Goal: Task Accomplishment & Management: Manage account settings

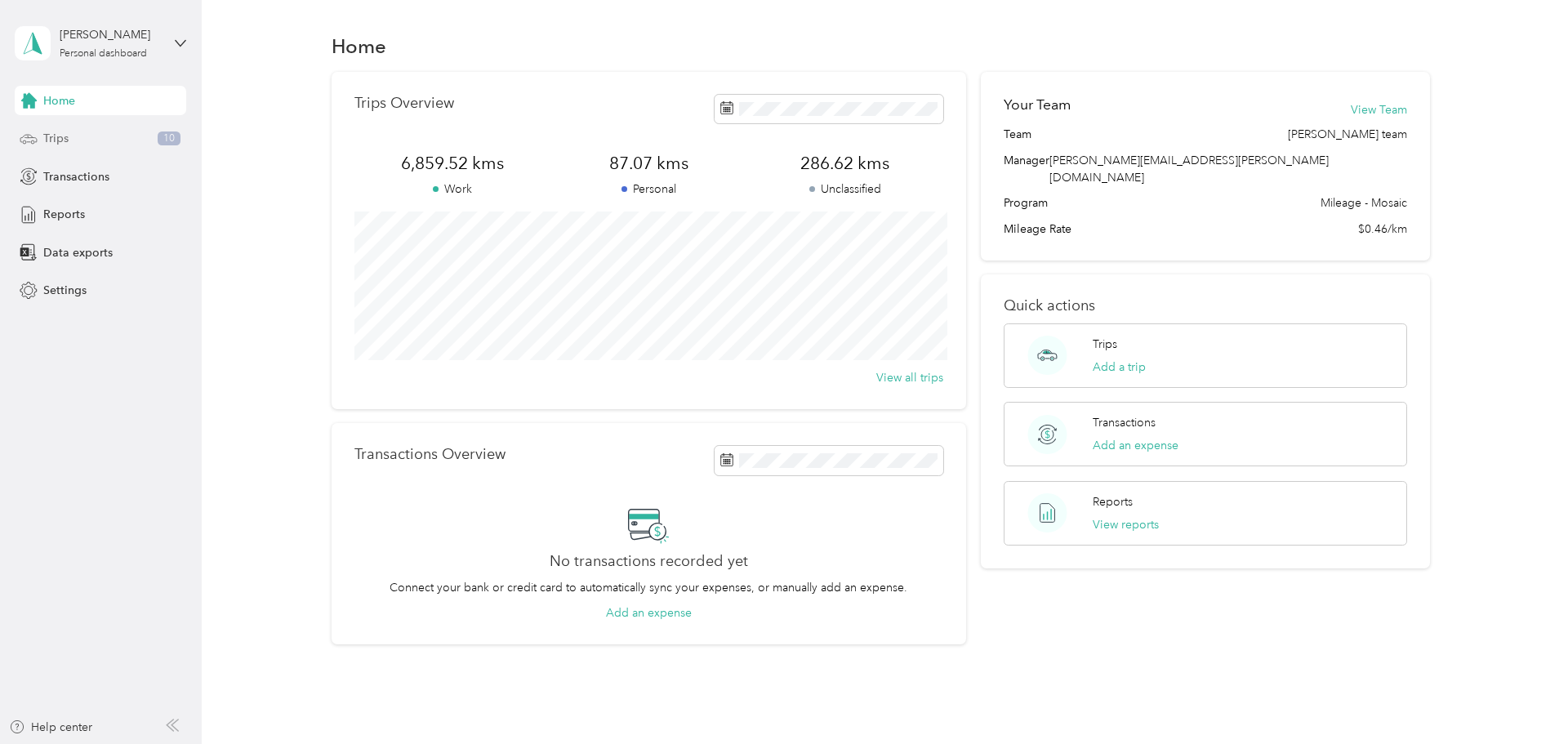
click at [67, 143] on span "Trips" at bounding box center [56, 138] width 25 height 18
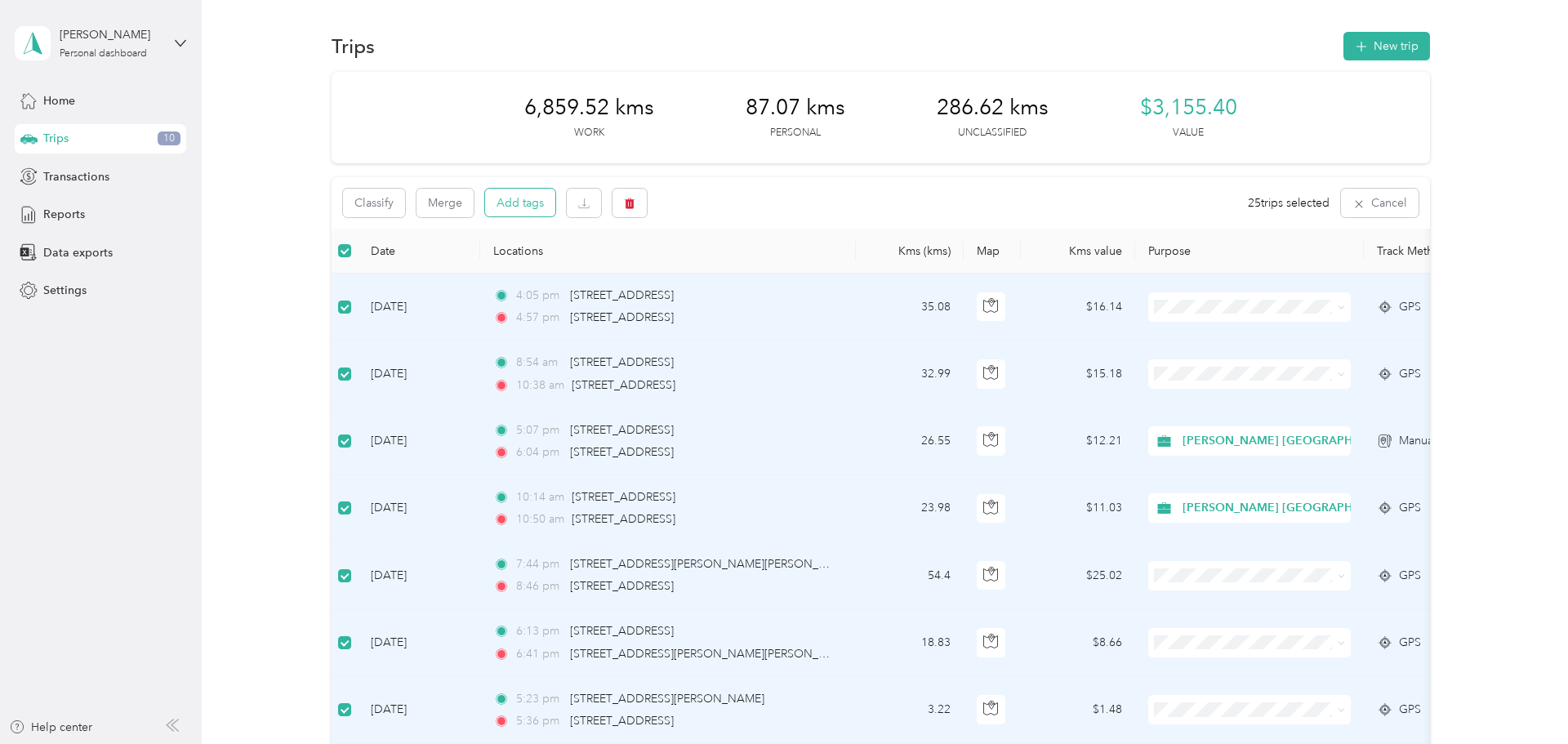
click at [524, 202] on button "Add tags" at bounding box center [520, 202] width 70 height 27
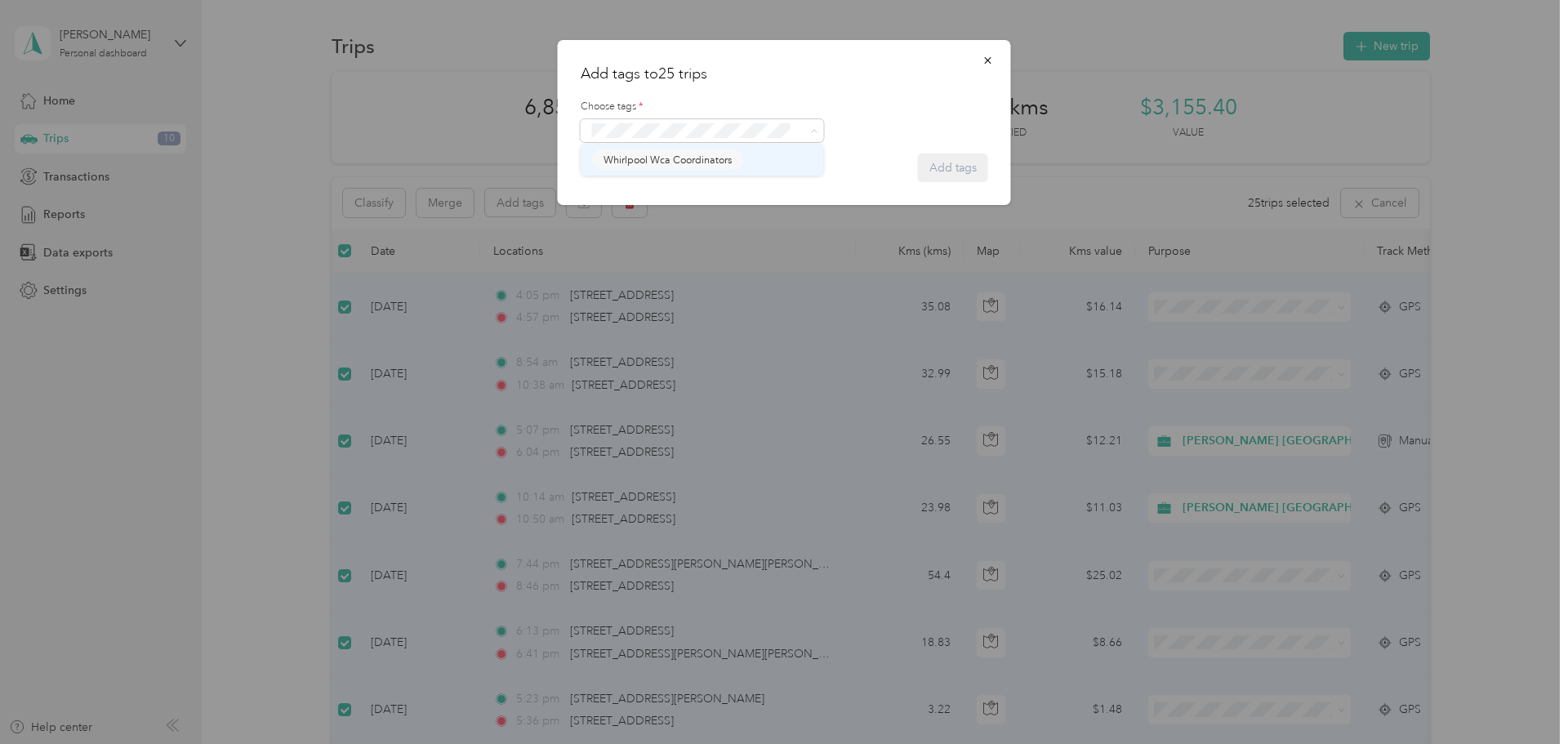
click at [696, 161] on span "Whirlpool Wca Coordinators" at bounding box center [667, 160] width 128 height 15
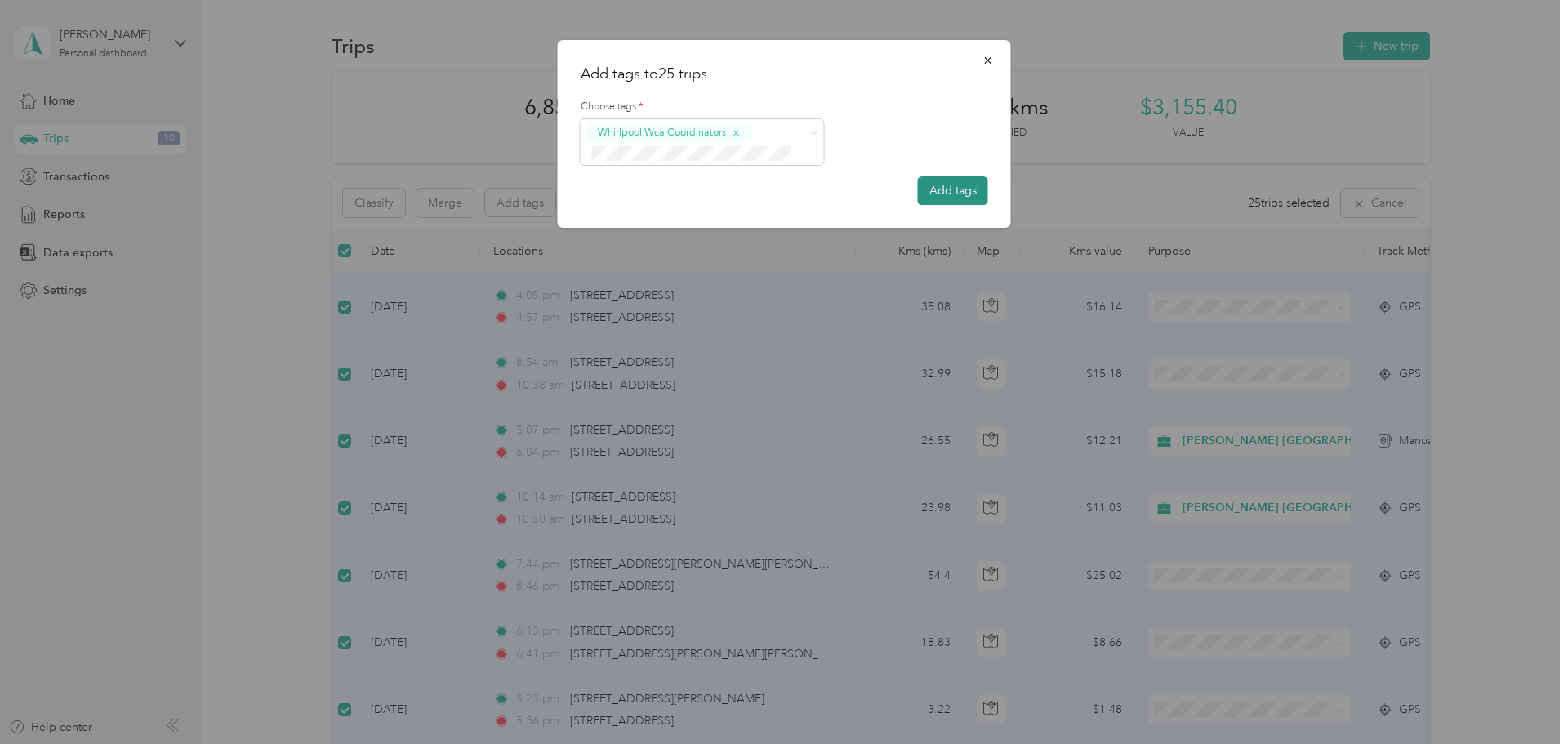
click at [948, 194] on button "Add tags" at bounding box center [953, 190] width 70 height 28
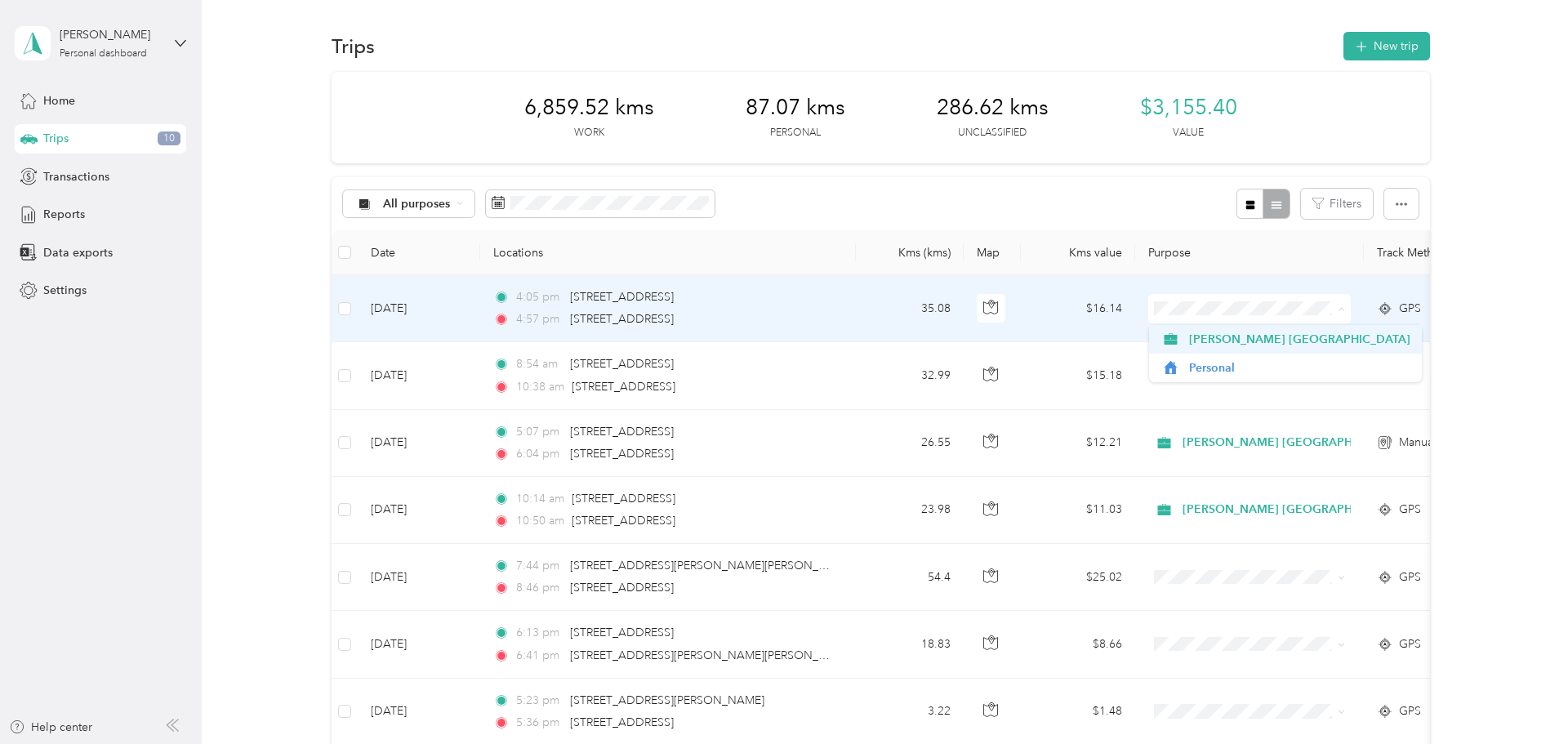
click at [1208, 338] on span "[PERSON_NAME] [GEOGRAPHIC_DATA]" at bounding box center [1300, 339] width 221 height 18
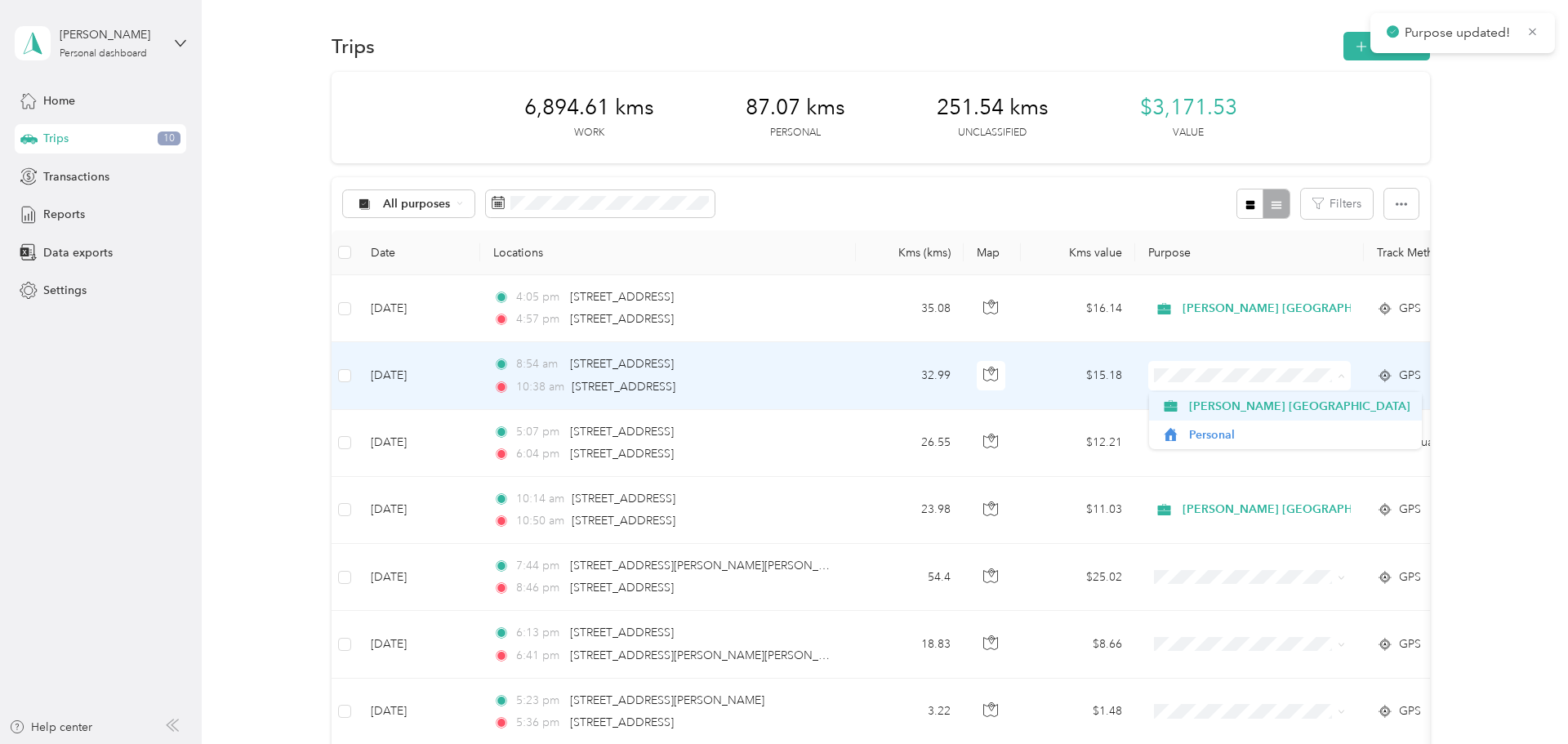
click at [1221, 408] on span "[PERSON_NAME] [GEOGRAPHIC_DATA]" at bounding box center [1300, 407] width 221 height 18
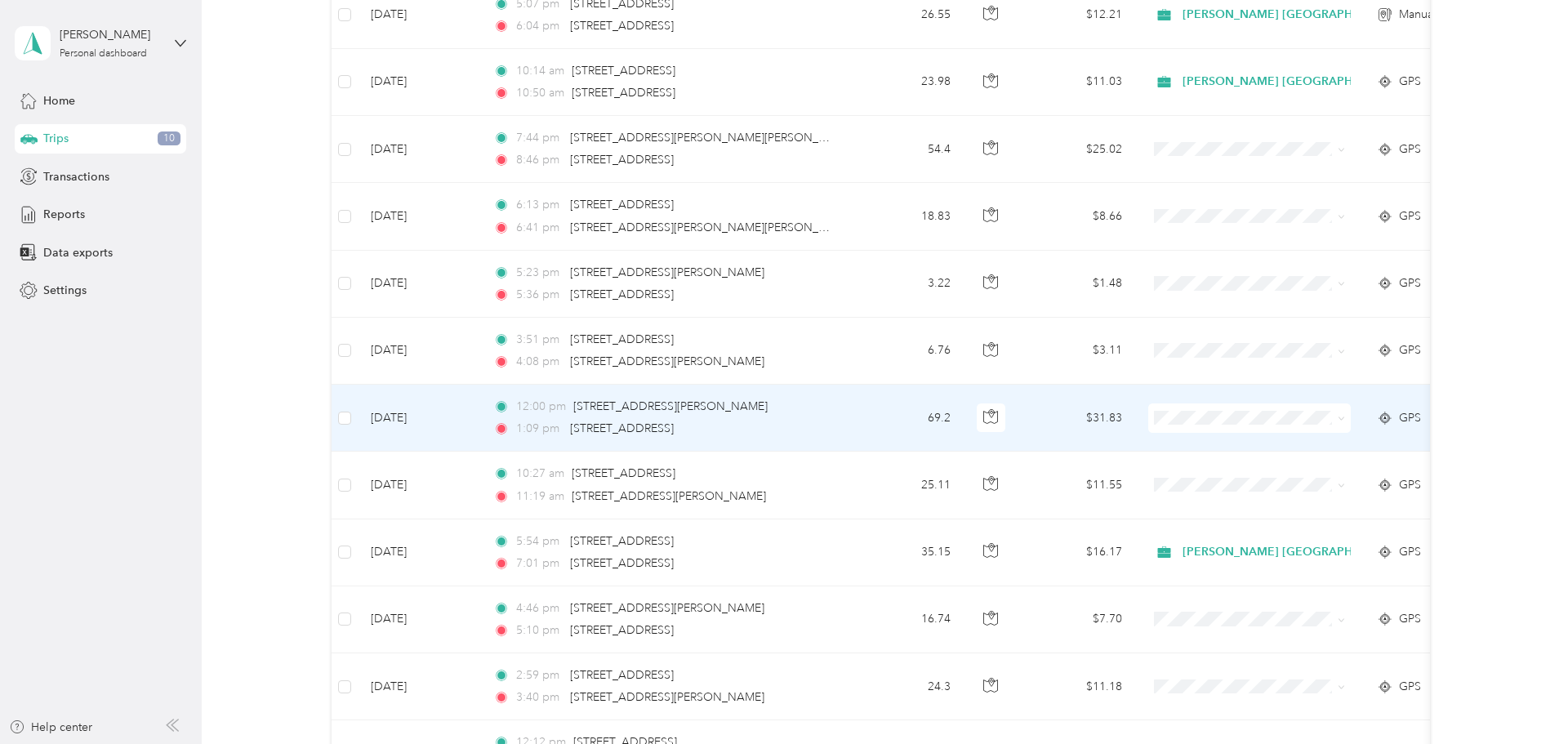
scroll to position [430, 0]
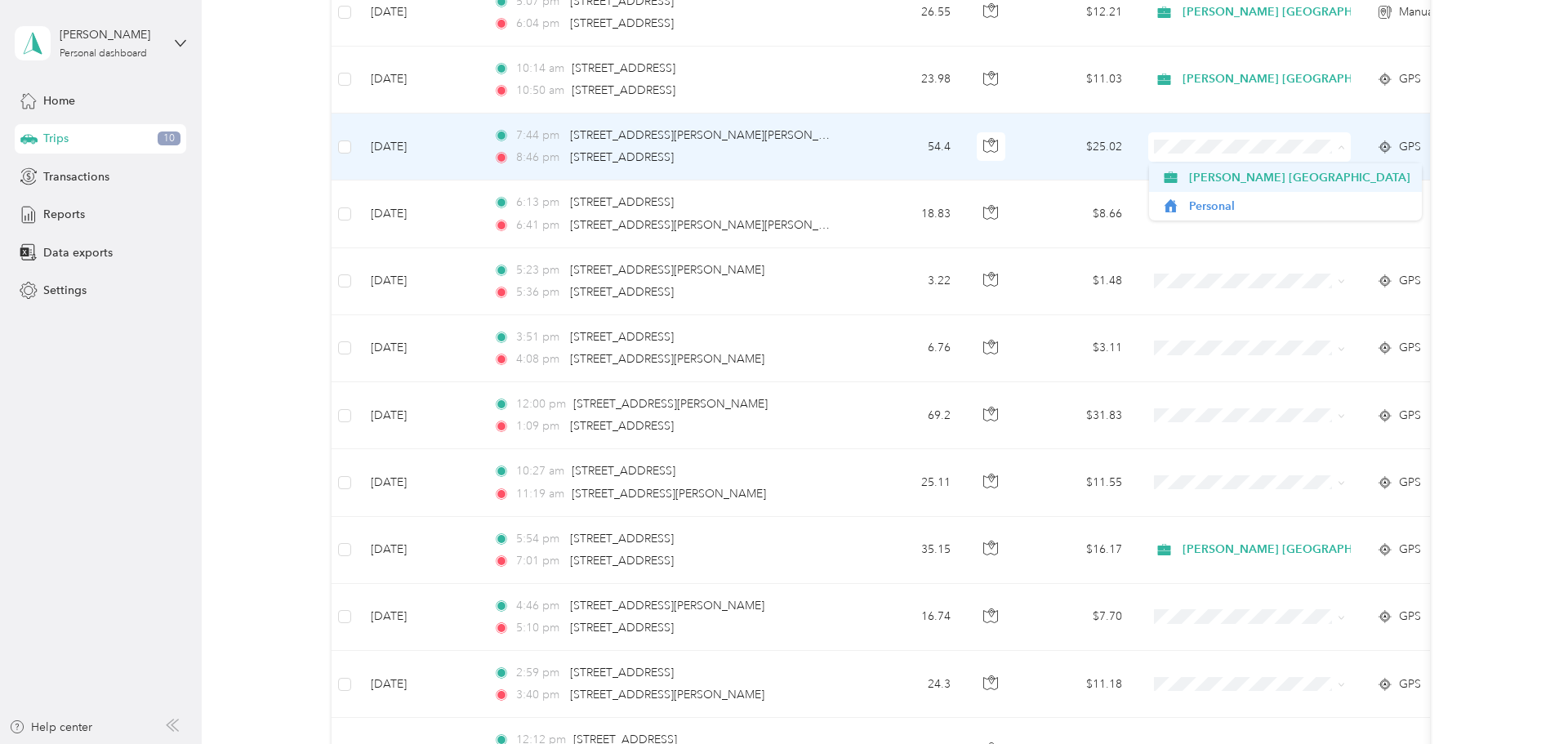
click at [1198, 177] on span "[PERSON_NAME] [GEOGRAPHIC_DATA]" at bounding box center [1300, 177] width 221 height 18
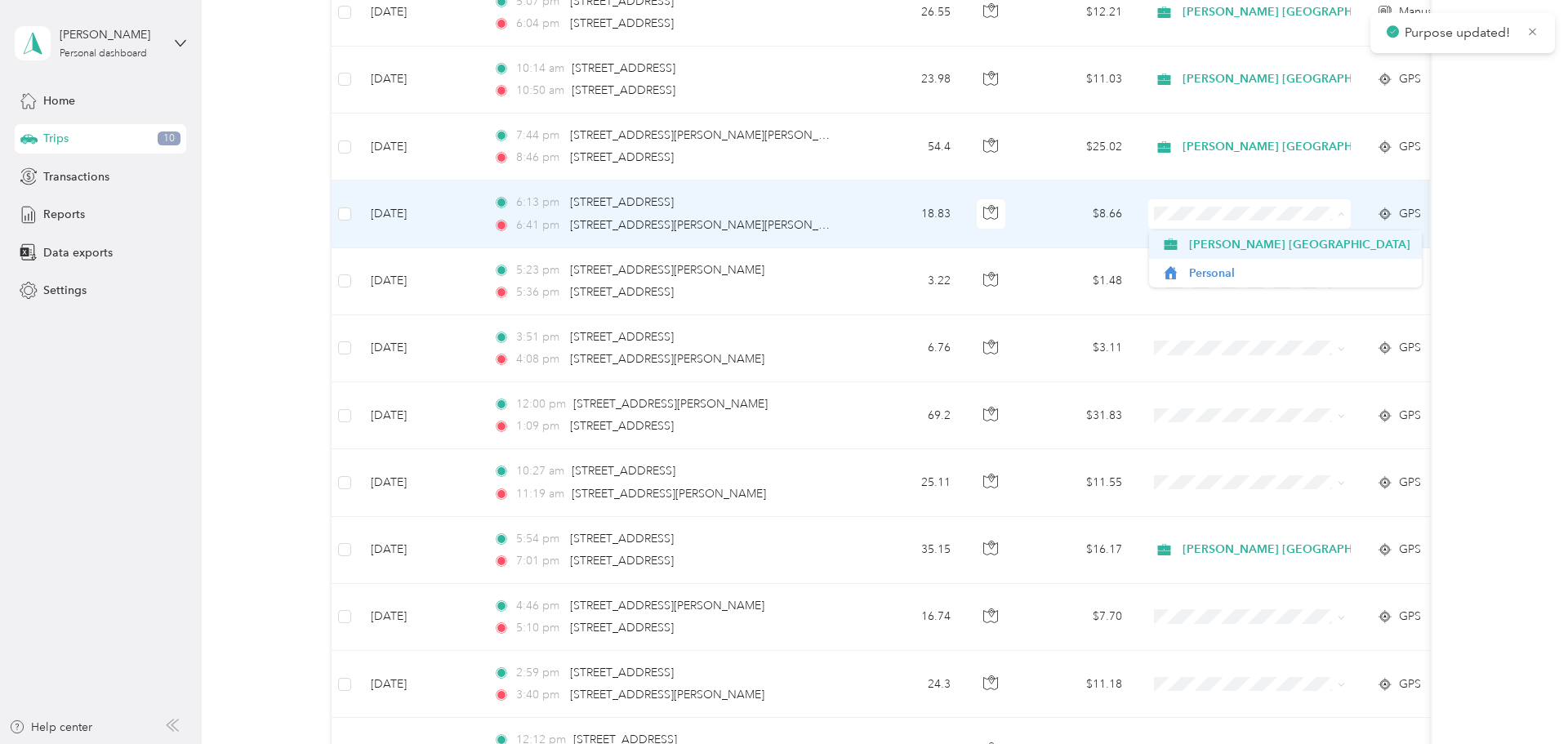
click at [1208, 250] on span "[PERSON_NAME] [GEOGRAPHIC_DATA]" at bounding box center [1300, 245] width 221 height 18
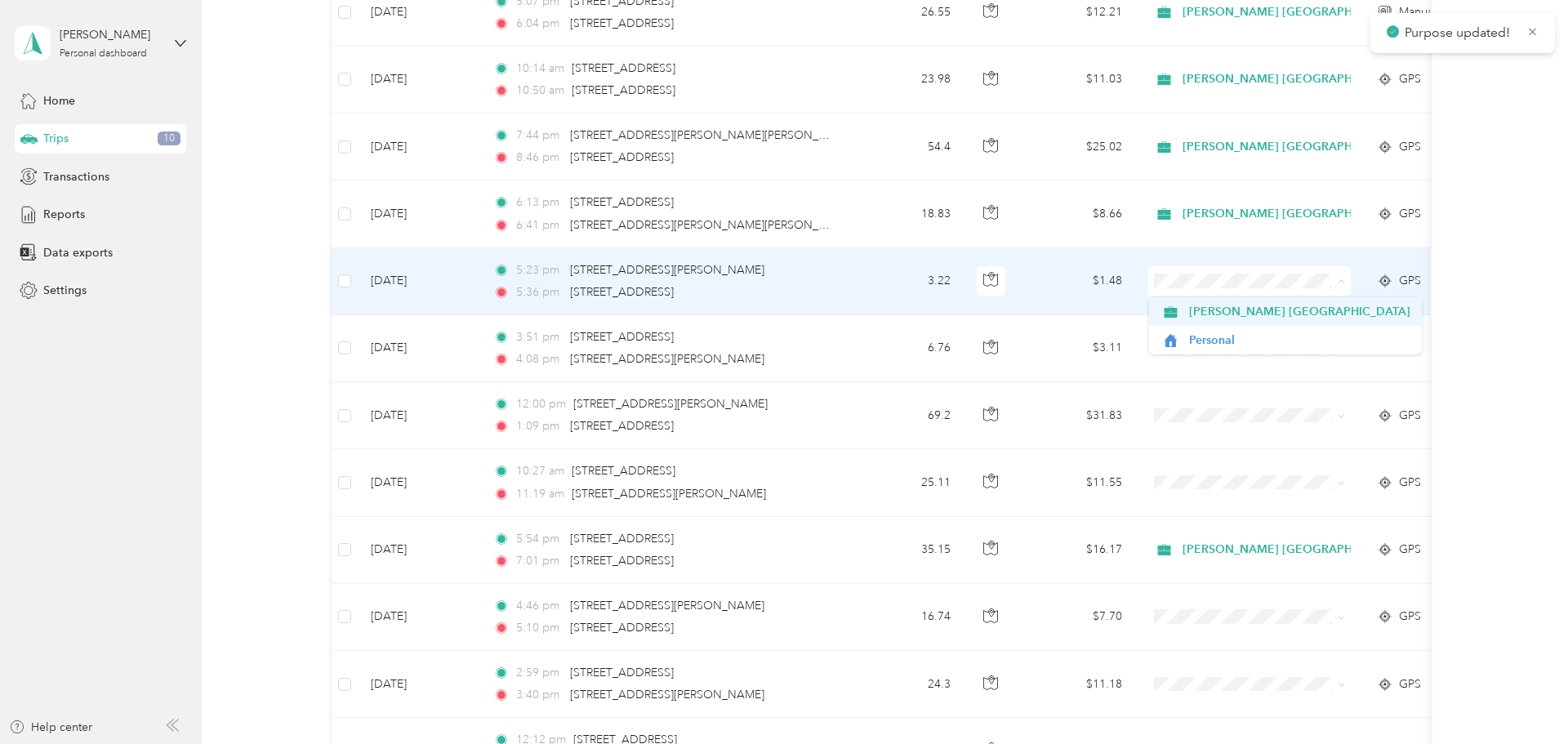
click at [1208, 316] on span "[PERSON_NAME] [GEOGRAPHIC_DATA]" at bounding box center [1300, 312] width 221 height 18
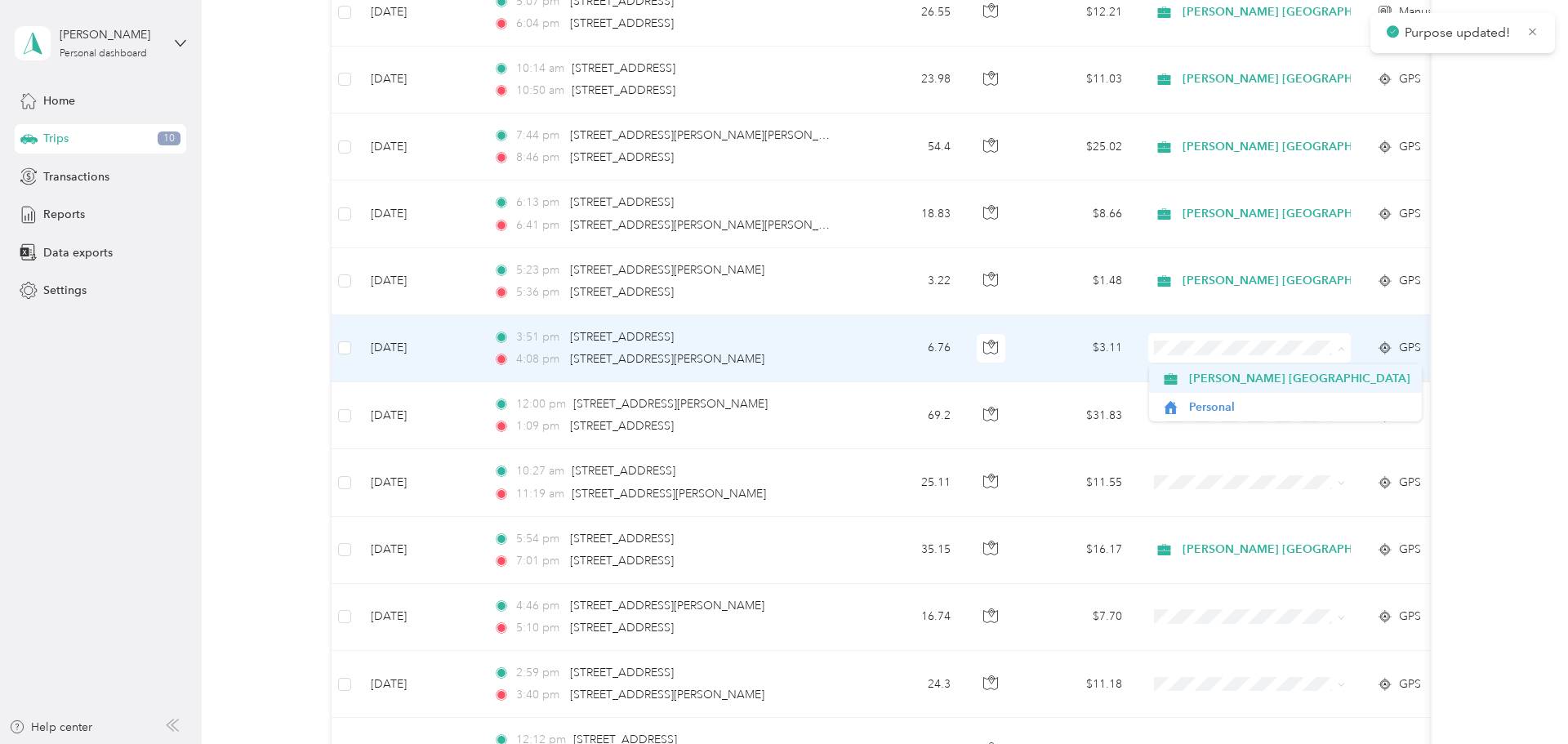
click at [1208, 374] on span "[PERSON_NAME] [GEOGRAPHIC_DATA]" at bounding box center [1300, 378] width 221 height 18
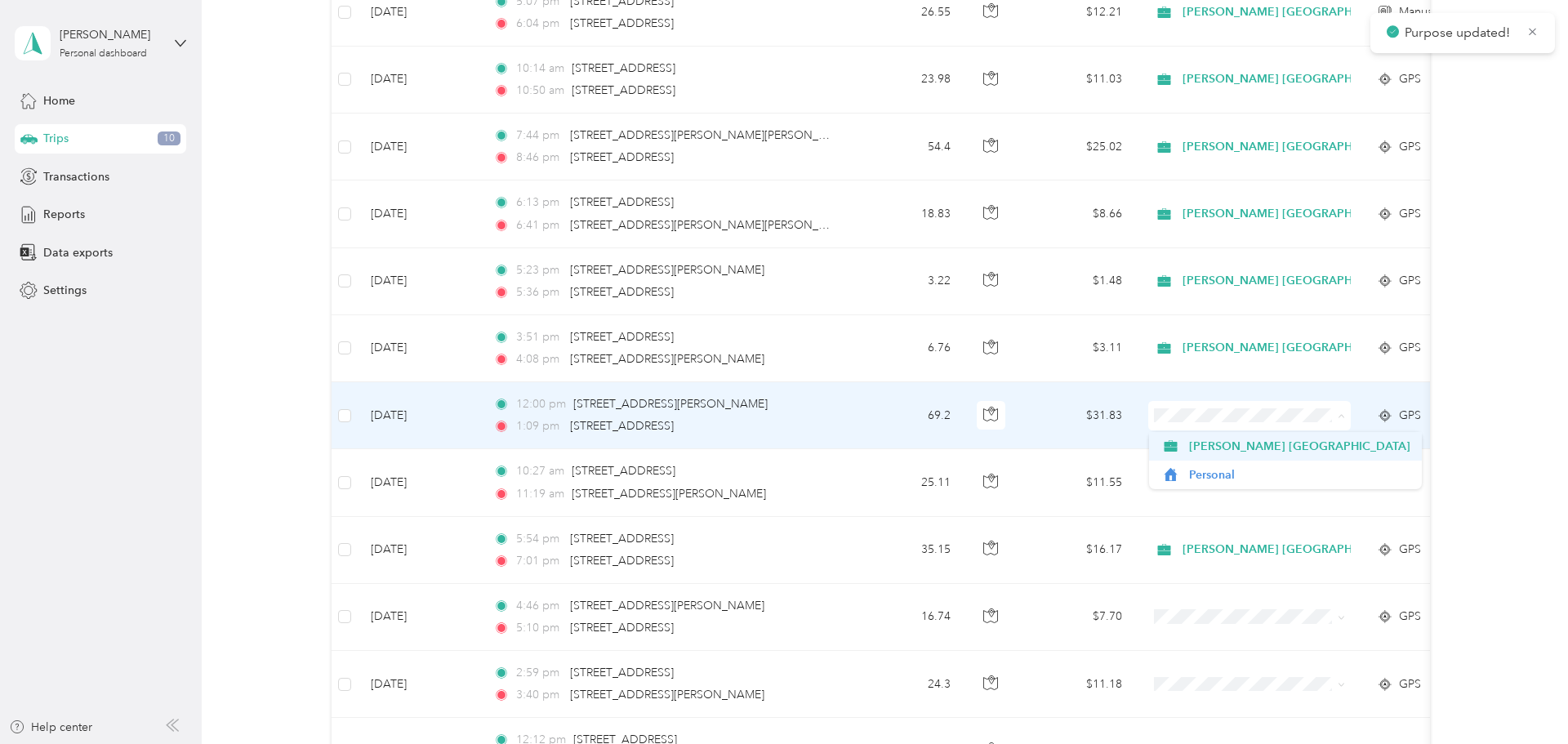
click at [1209, 443] on span "[PERSON_NAME] [GEOGRAPHIC_DATA]" at bounding box center [1300, 447] width 221 height 18
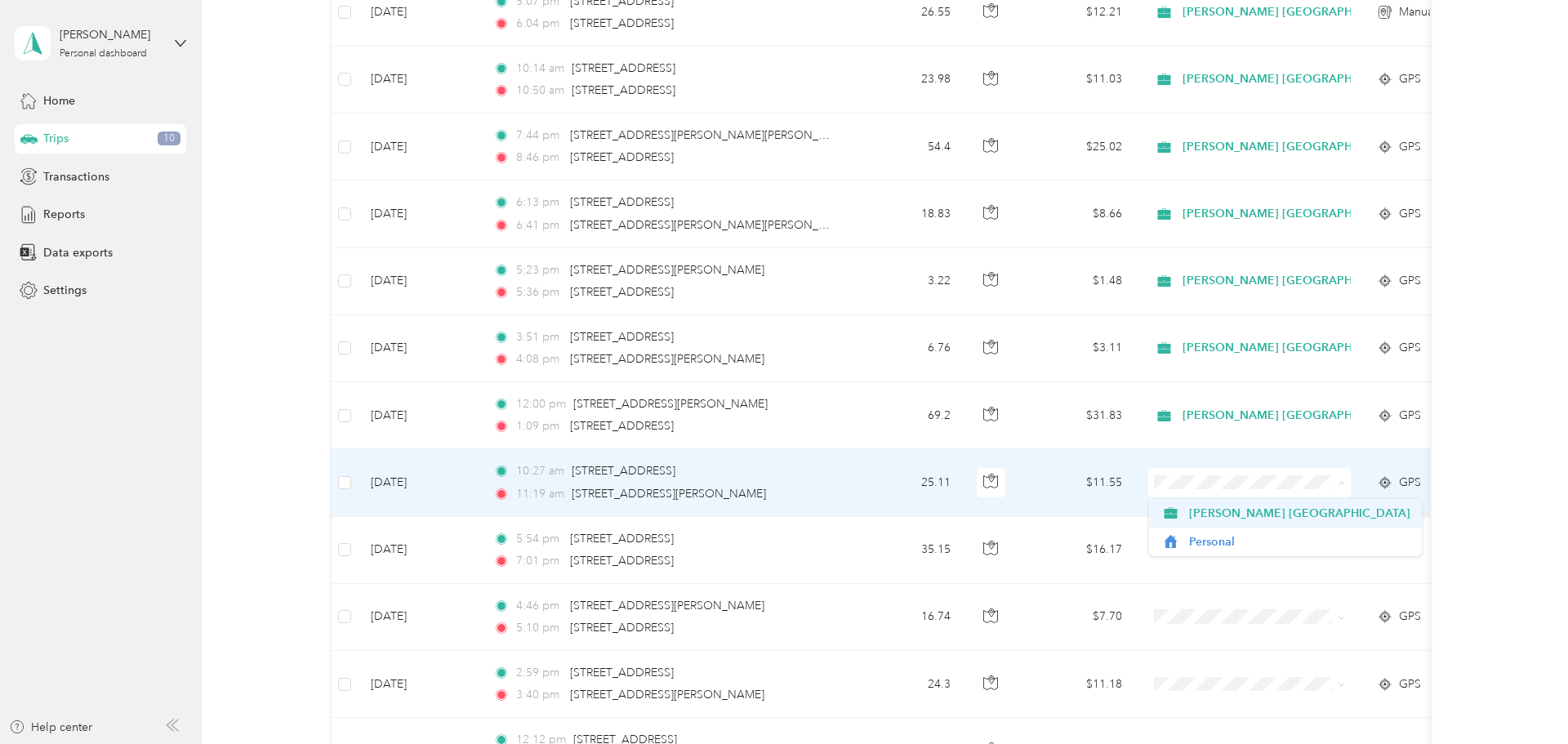
click at [1206, 513] on span "[PERSON_NAME] [GEOGRAPHIC_DATA]" at bounding box center [1300, 513] width 221 height 18
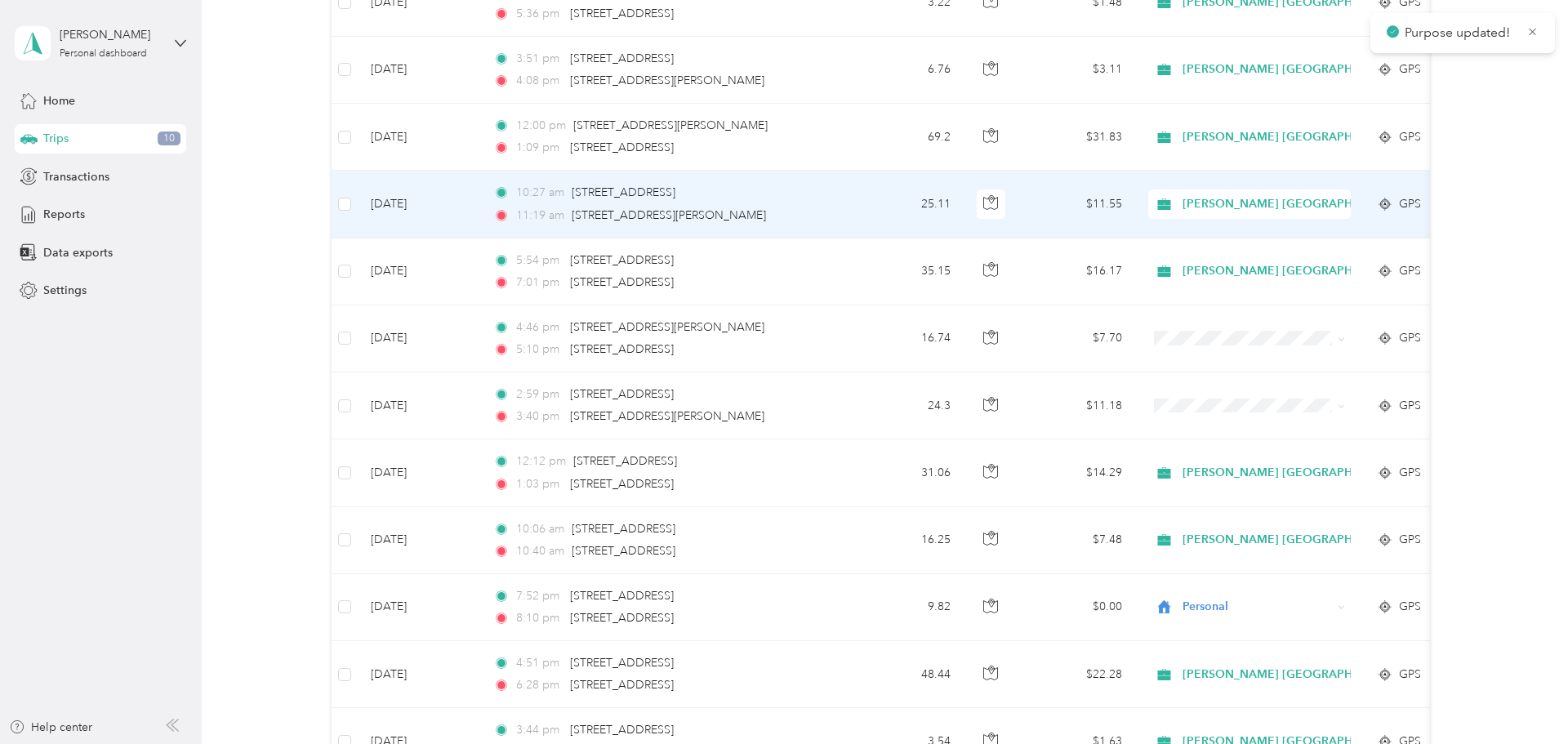
scroll to position [699, 0]
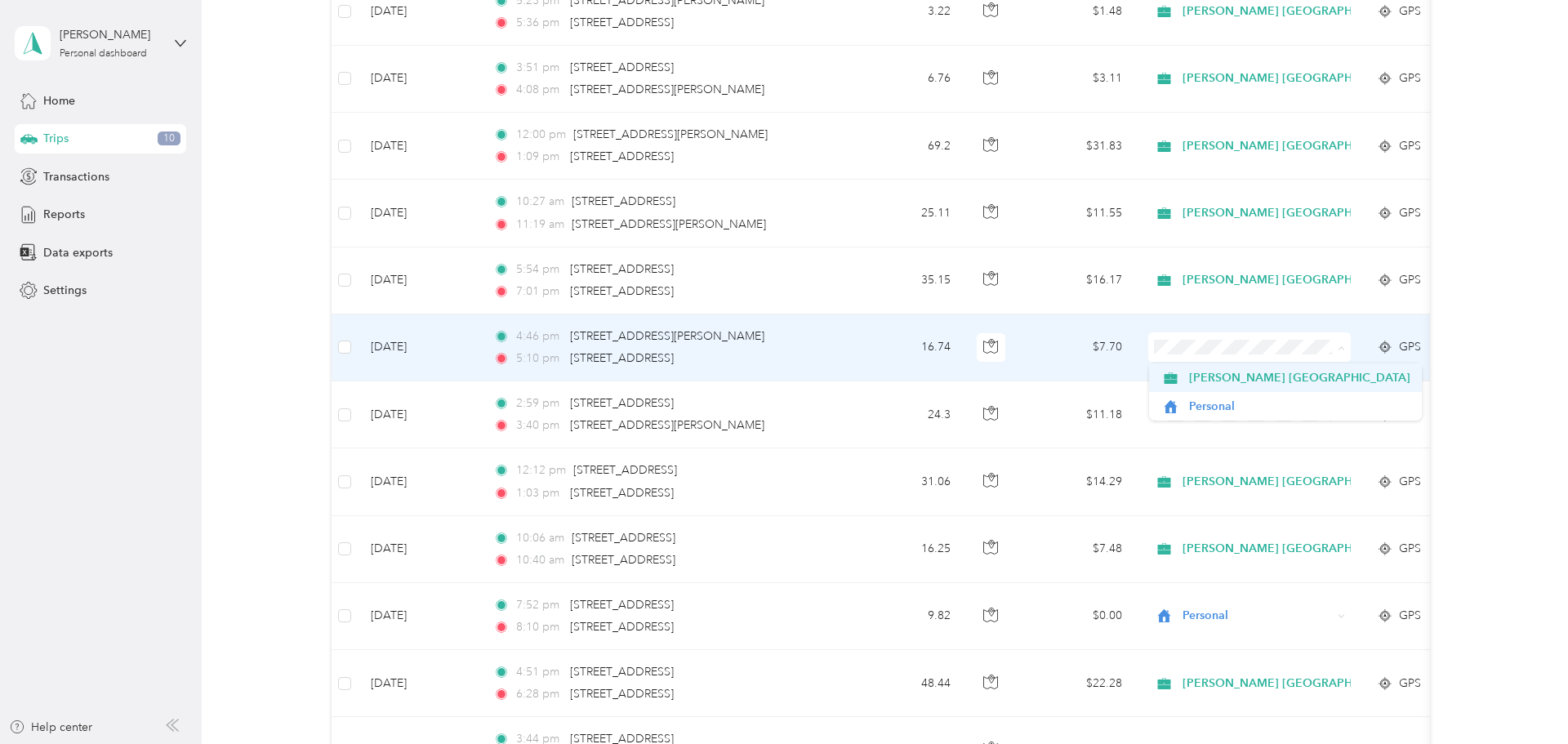
click at [1199, 380] on span "[PERSON_NAME] [GEOGRAPHIC_DATA]" at bounding box center [1300, 377] width 221 height 18
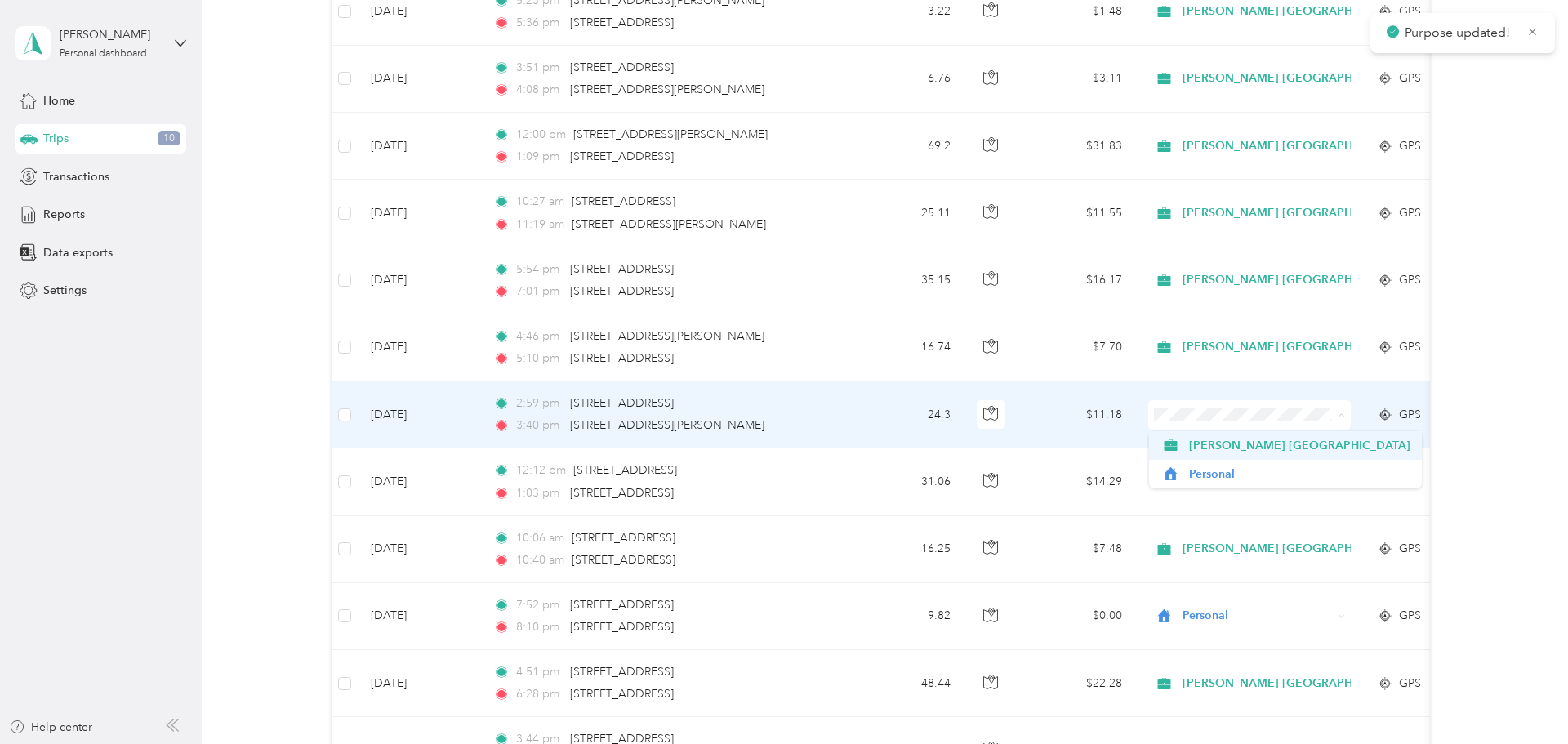
click at [1209, 444] on span "[PERSON_NAME] [GEOGRAPHIC_DATA]" at bounding box center [1300, 446] width 221 height 18
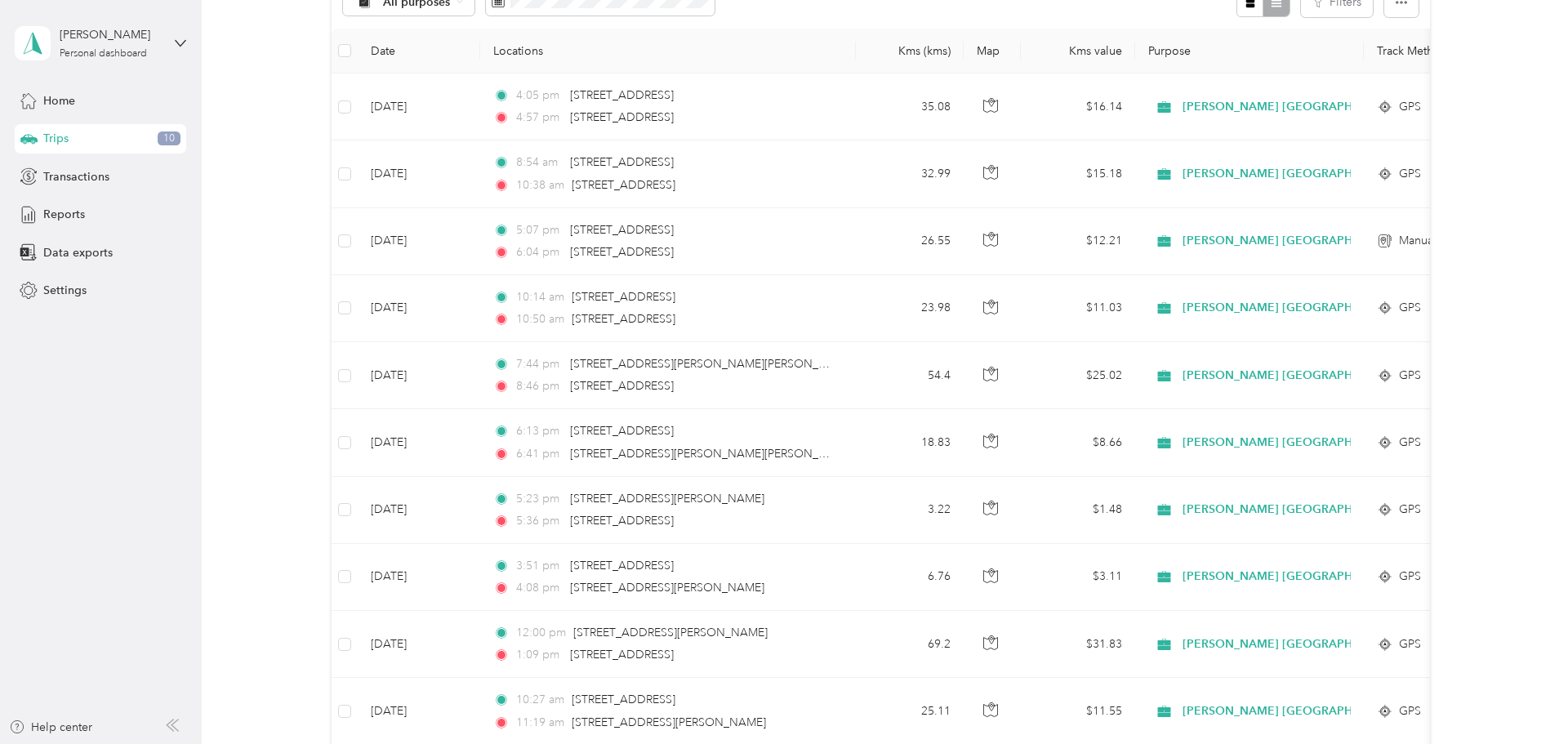
scroll to position [0, 0]
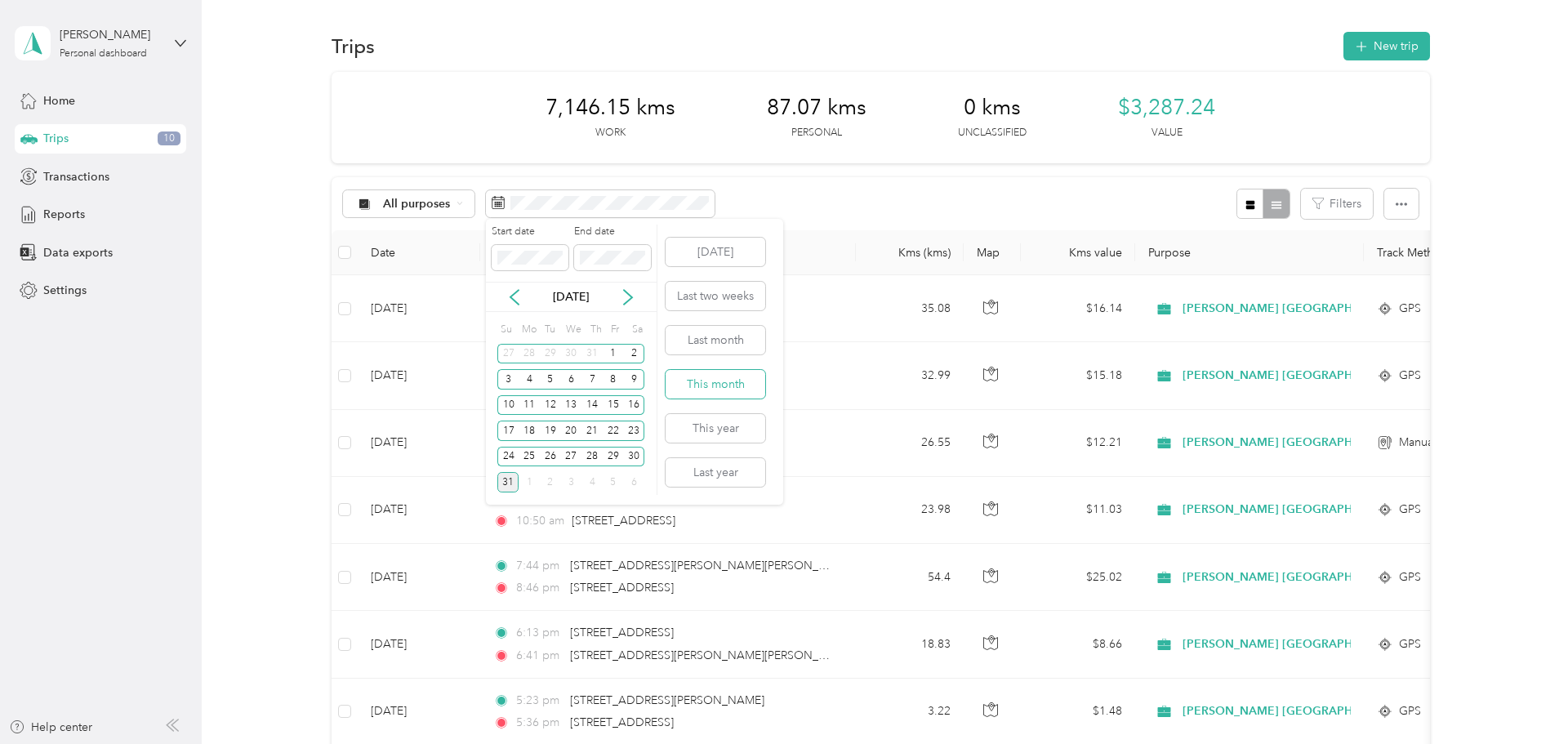
click at [734, 384] on button "This month" at bounding box center [715, 383] width 100 height 28
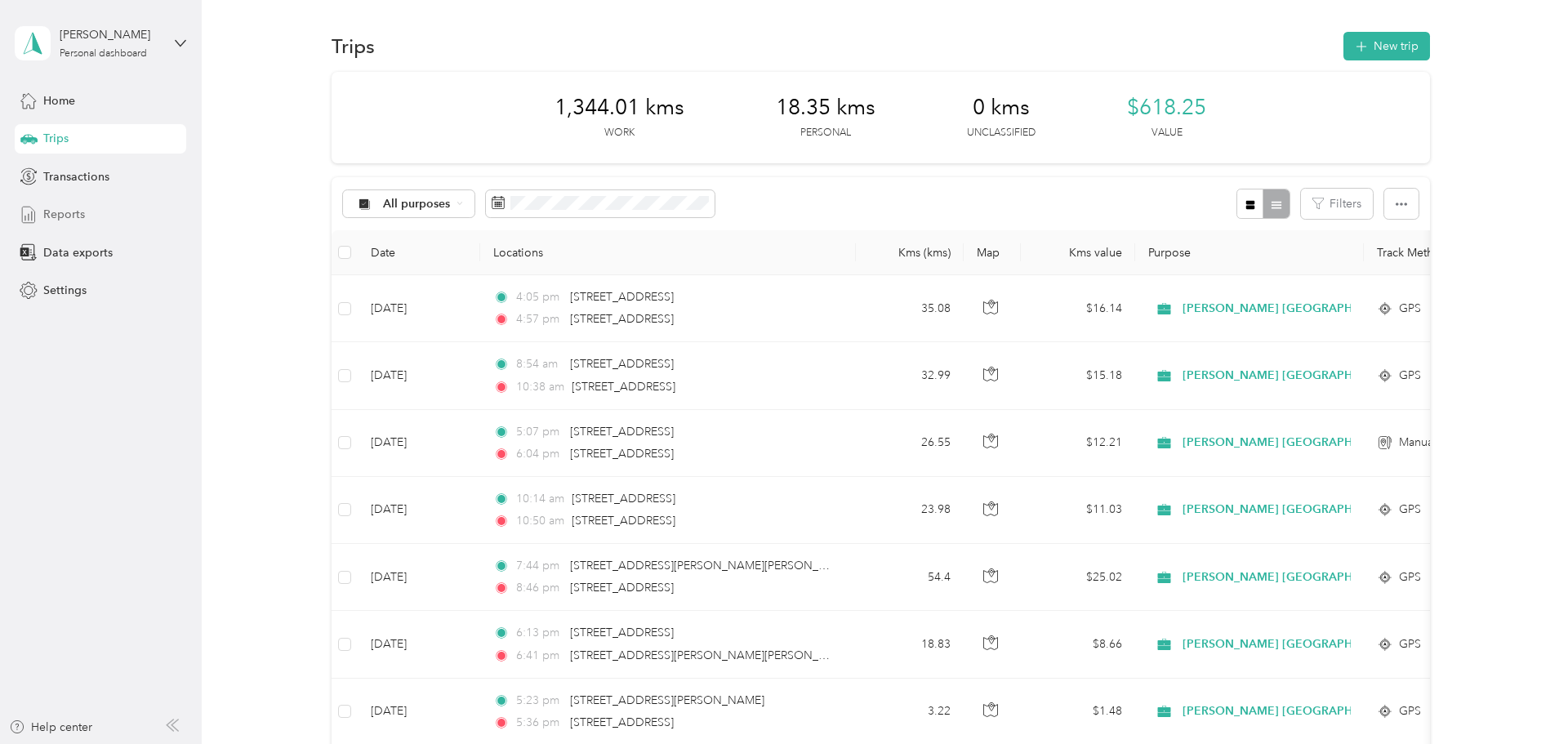
click at [53, 212] on span "Reports" at bounding box center [63, 215] width 42 height 18
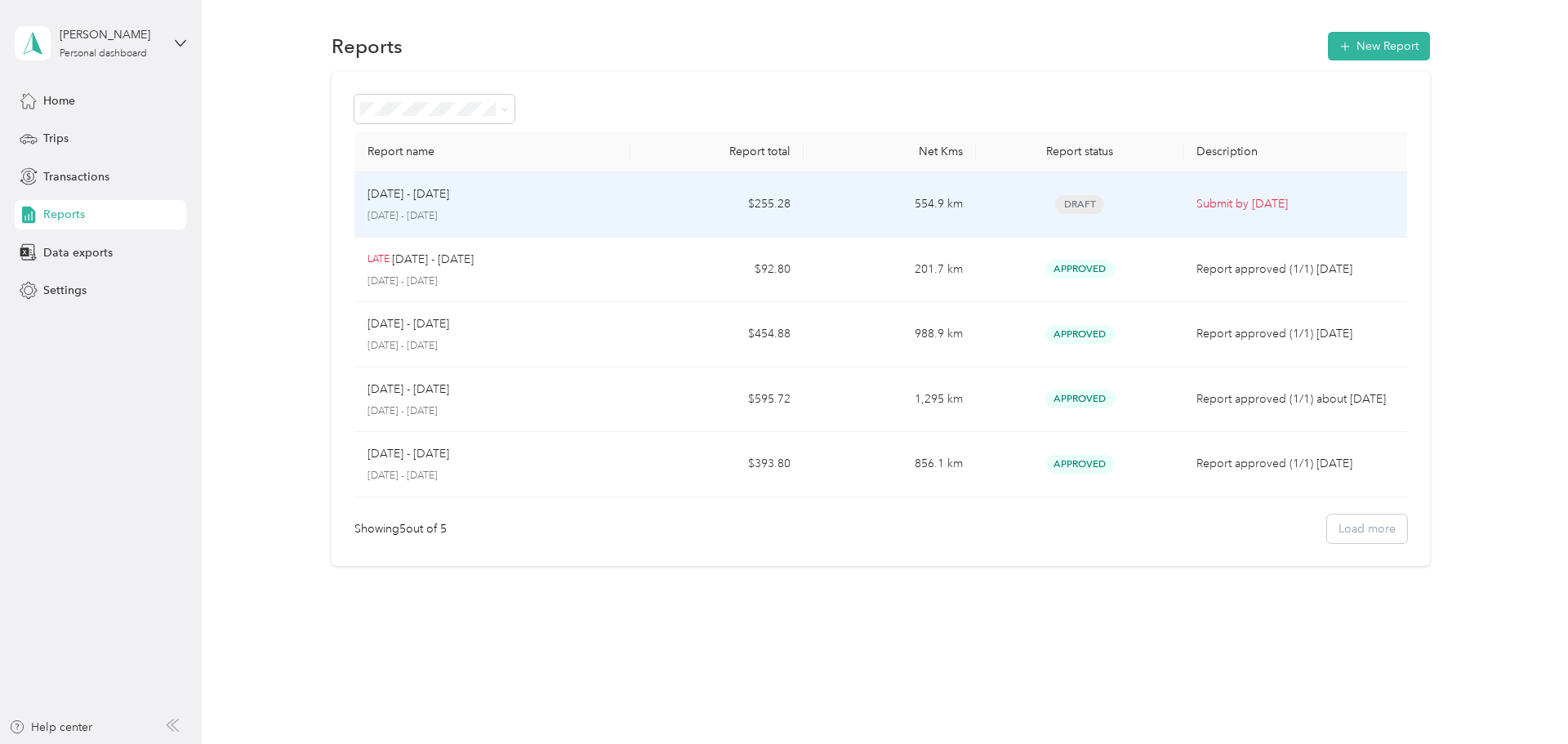
click at [1234, 206] on p "Submit by [DATE]" at bounding box center [1299, 204] width 204 height 18
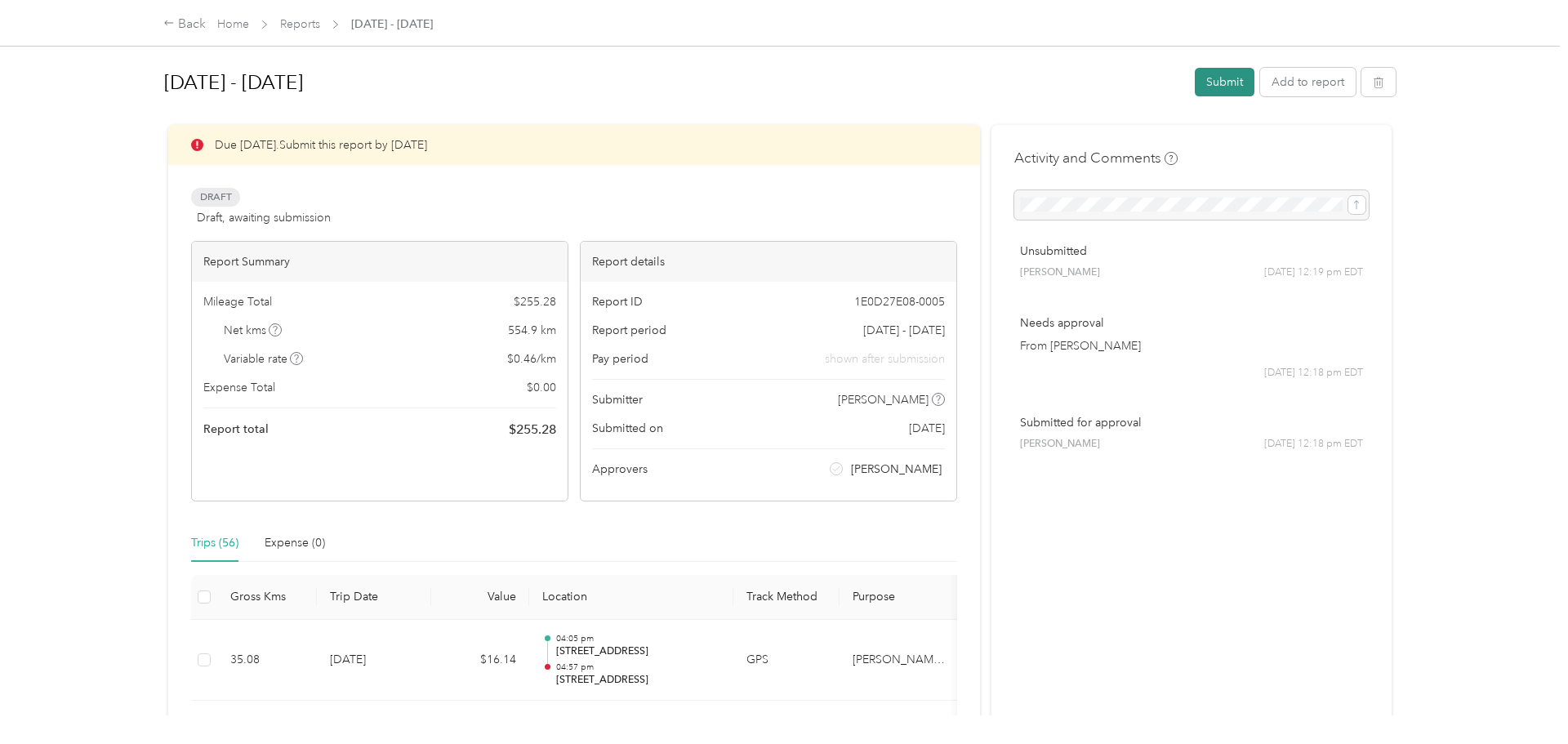
click at [1240, 83] on button "Submit" at bounding box center [1225, 81] width 60 height 28
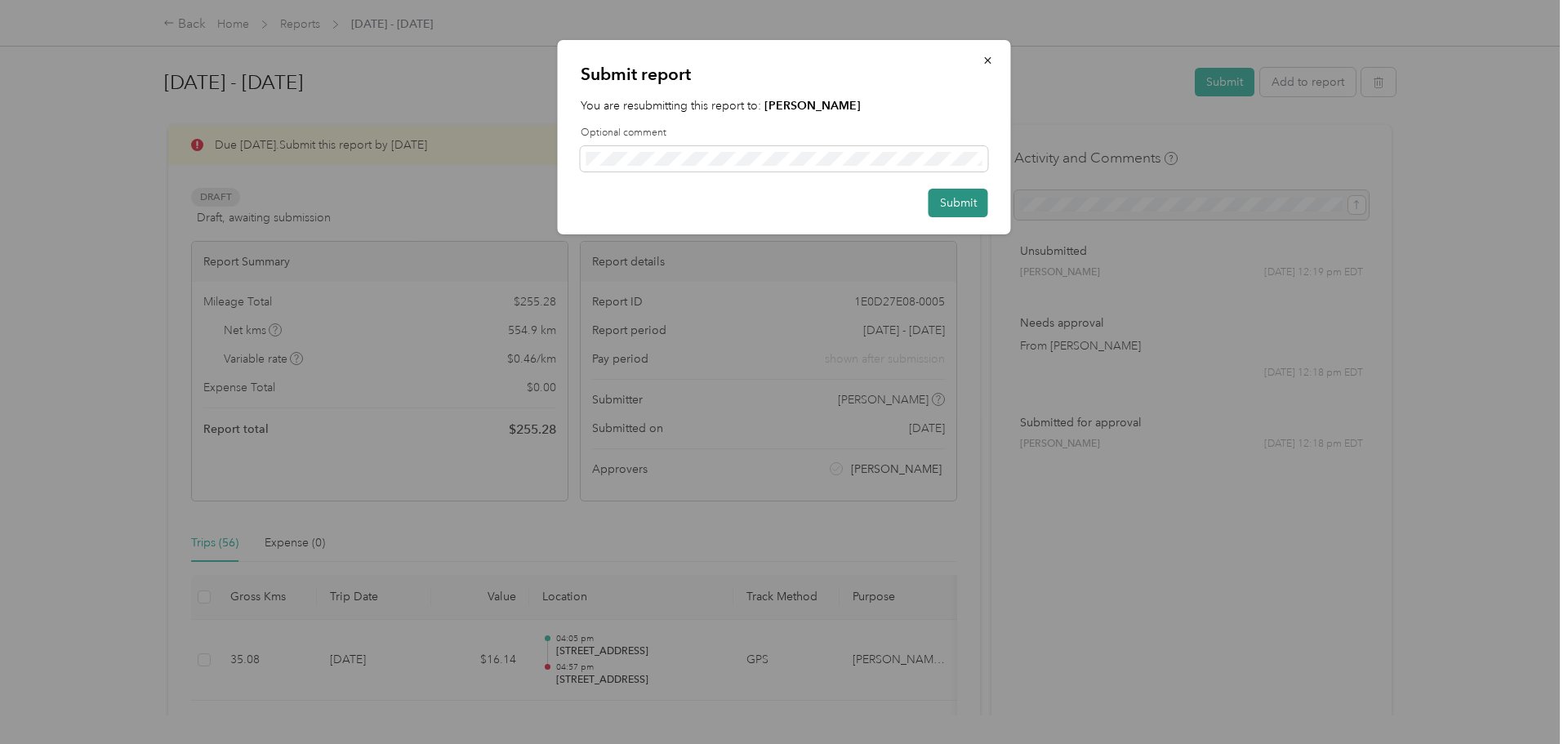
click at [962, 208] on button "Submit" at bounding box center [958, 202] width 60 height 28
